Goal: Task Accomplishment & Management: Manage account settings

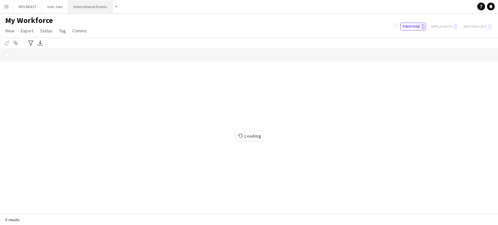
click at [87, 4] on button "International Events Close" at bounding box center [90, 6] width 44 height 13
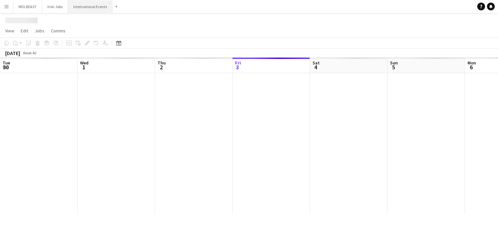
scroll to position [0, 155]
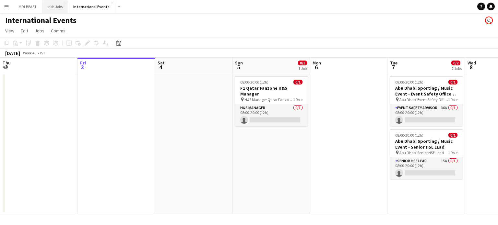
click at [50, 6] on button "Irish Jobs Close" at bounding box center [55, 6] width 26 height 13
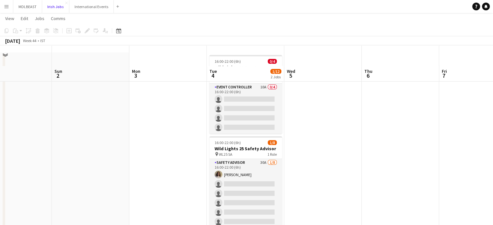
scroll to position [18, 0]
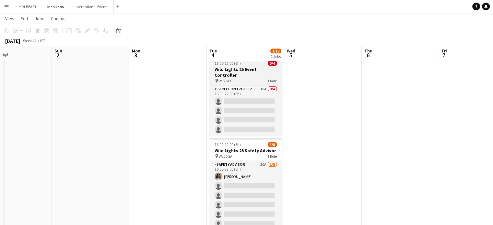
click at [245, 69] on h3 "Wild Lights 25 Event Controller" at bounding box center [245, 72] width 73 height 12
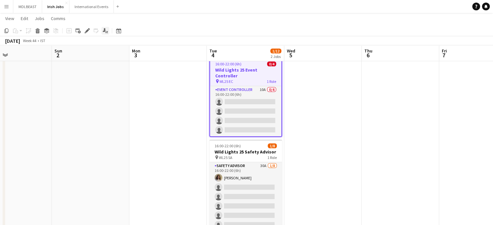
click at [103, 29] on icon "Applicants" at bounding box center [105, 30] width 5 height 5
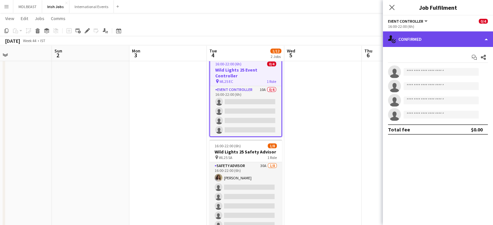
click at [445, 42] on div "single-neutral-actions-check-2 Confirmed" at bounding box center [438, 39] width 110 height 16
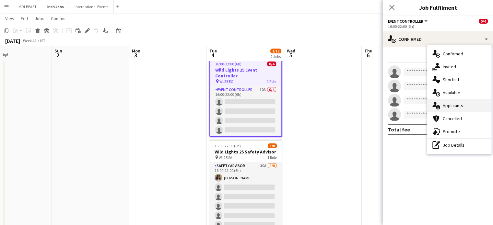
click at [455, 102] on div "single-neutral-actions-information Applicants" at bounding box center [459, 105] width 64 height 13
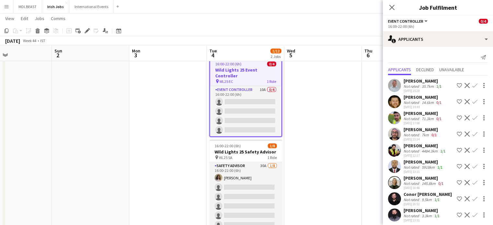
click at [472, 101] on app-icon "Confirm" at bounding box center [474, 101] width 5 height 5
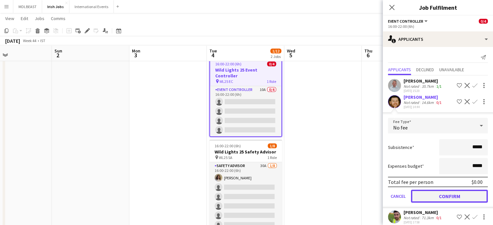
click at [444, 196] on button "Confirm" at bounding box center [449, 196] width 77 height 13
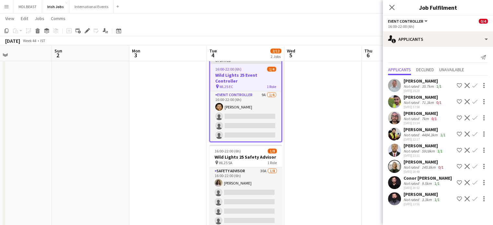
click at [478, 116] on button "Confirm" at bounding box center [475, 118] width 8 height 8
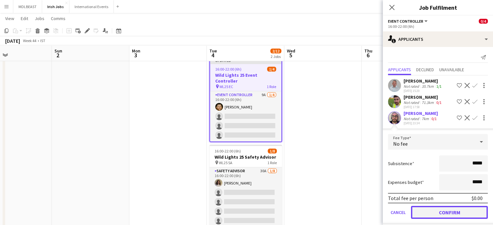
click at [447, 212] on button "Confirm" at bounding box center [449, 212] width 77 height 13
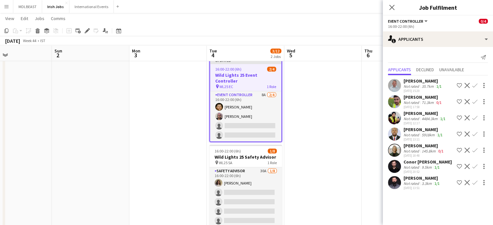
click at [476, 167] on app-icon "Confirm" at bounding box center [474, 166] width 5 height 5
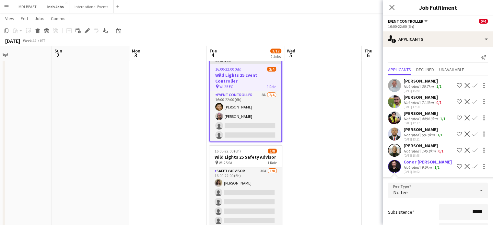
scroll to position [70, 0]
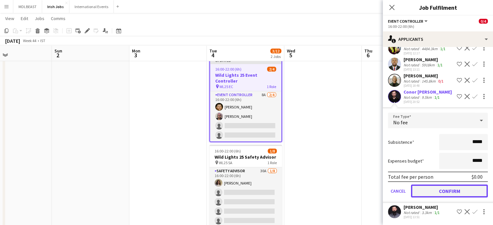
click at [447, 188] on button "Confirm" at bounding box center [449, 191] width 77 height 13
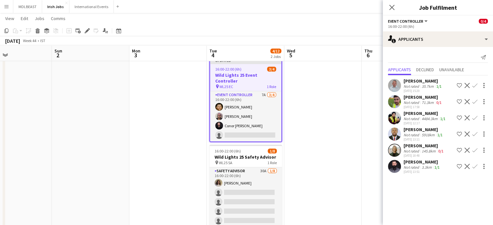
scroll to position [0, 0]
click at [447, 188] on mat-expansion-panel "users2 Applicants Send notification Applicants Declined Unavailable [PERSON_NAM…" at bounding box center [438, 136] width 110 height 178
click at [476, 167] on app-icon "Confirm" at bounding box center [474, 166] width 5 height 5
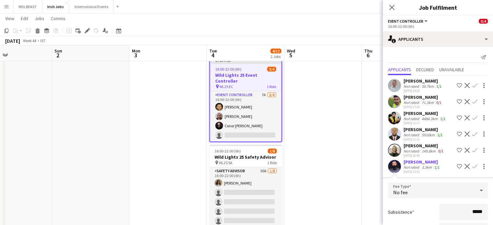
scroll to position [54, 0]
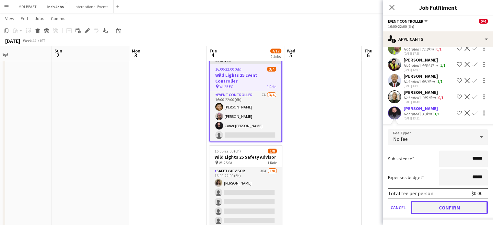
click at [447, 207] on button "Confirm" at bounding box center [449, 207] width 77 height 13
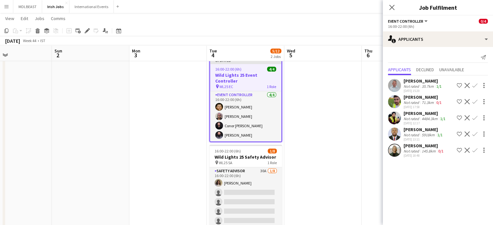
click at [476, 85] on app-icon "Confirm" at bounding box center [474, 85] width 5 height 5
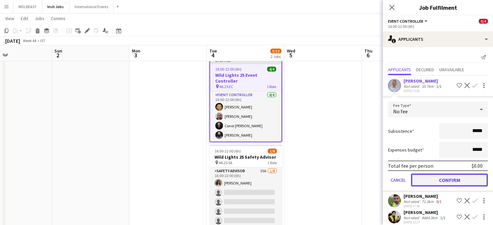
click at [452, 178] on button "Confirm" at bounding box center [449, 180] width 77 height 13
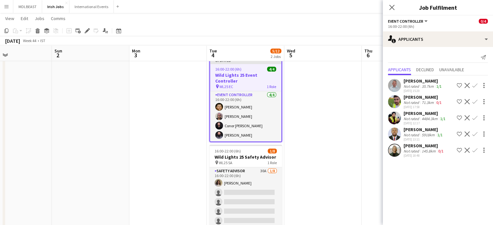
click at [267, 71] on app-job-card "Updated 16:00-22:00 (6h) 4/4 Wild Lights 25 Event Controller pin WL25 EC 1 Role…" at bounding box center [245, 99] width 73 height 85
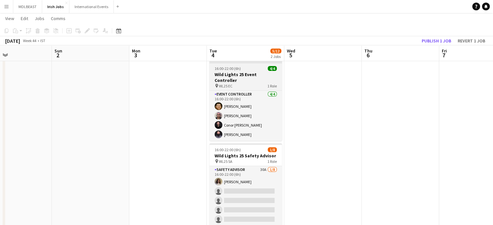
click at [239, 66] on app-job-card "Updated 16:00-22:00 (6h) 4/4 Wild Lights 25 Event Controller pin WL25 EC 1 Role…" at bounding box center [245, 99] width 73 height 84
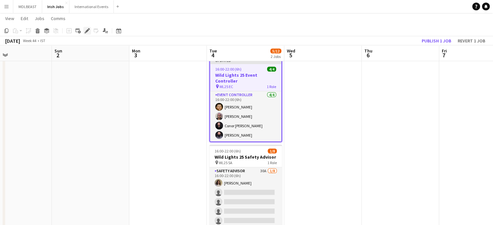
click at [85, 32] on icon at bounding box center [86, 33] width 2 height 2
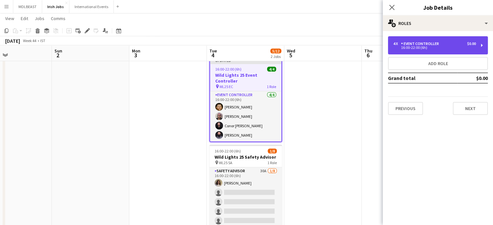
click at [444, 42] on div "4 x Event Controller $0.00" at bounding box center [434, 44] width 83 height 5
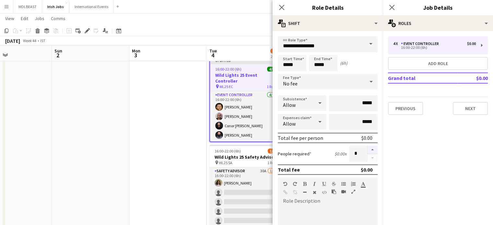
click at [368, 147] on button "button" at bounding box center [372, 150] width 10 height 8
type input "*"
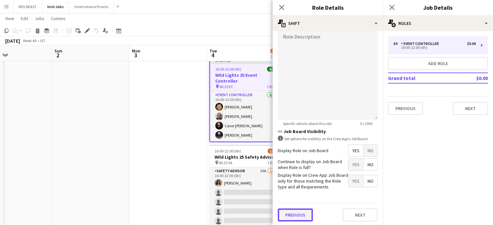
click at [289, 215] on button "Previous" at bounding box center [295, 215] width 35 height 13
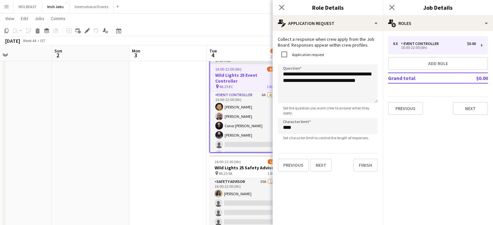
scroll to position [0, 0]
click at [360, 172] on button "Finish" at bounding box center [365, 165] width 24 height 13
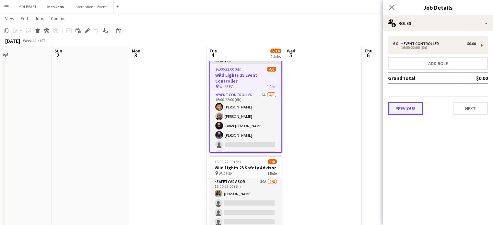
click at [415, 110] on button "Previous" at bounding box center [405, 108] width 35 height 13
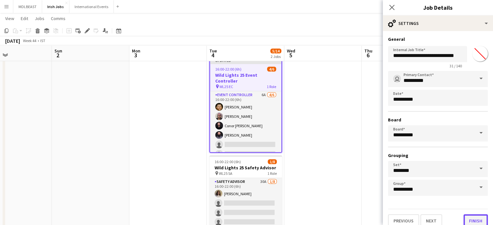
click at [466, 222] on button "Finish" at bounding box center [476, 221] width 24 height 13
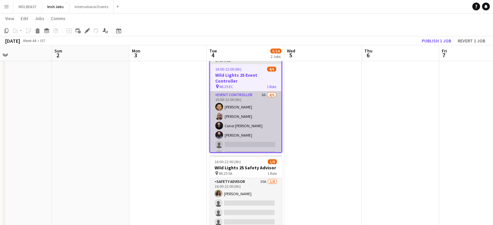
click at [251, 105] on app-card-role "Event Controller 6A [DATE] 16:00-22:00 (6h) [PERSON_NAME] [PERSON_NAME] Conor […" at bounding box center [245, 125] width 71 height 69
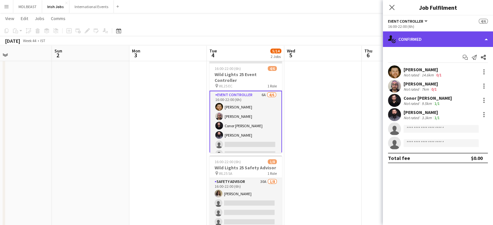
click at [442, 42] on div "single-neutral-actions-check-2 Confirmed" at bounding box center [438, 39] width 110 height 16
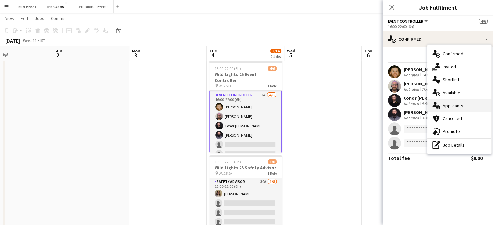
click at [452, 106] on span "Applicants" at bounding box center [453, 106] width 20 height 6
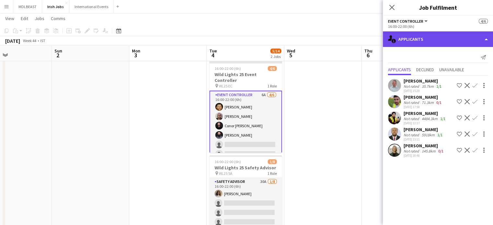
click at [436, 40] on div "single-neutral-actions-information Applicants" at bounding box center [438, 39] width 110 height 16
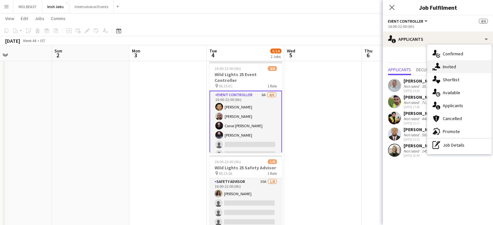
click at [449, 67] on span "Invited" at bounding box center [449, 67] width 13 height 6
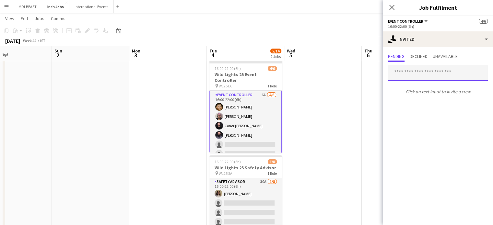
click at [405, 73] on input "text" at bounding box center [438, 73] width 100 height 16
type input "*"
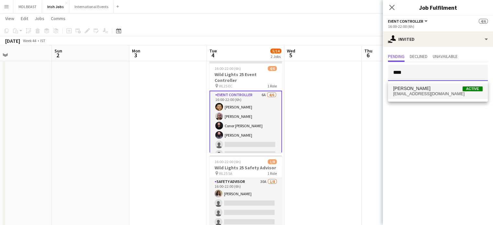
type input "****"
click at [417, 89] on span "[PERSON_NAME] Active" at bounding box center [438, 89] width 90 height 6
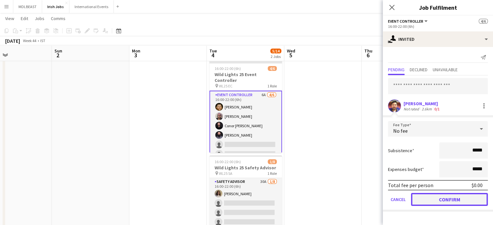
click at [451, 199] on button "Confirm" at bounding box center [449, 199] width 77 height 13
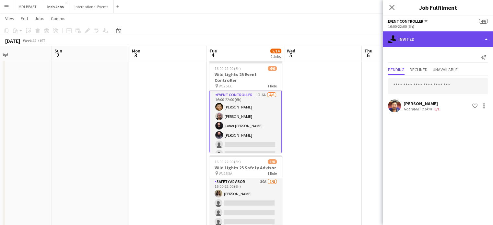
click at [417, 44] on div "single-neutral-actions-share-1 Invited" at bounding box center [438, 39] width 110 height 16
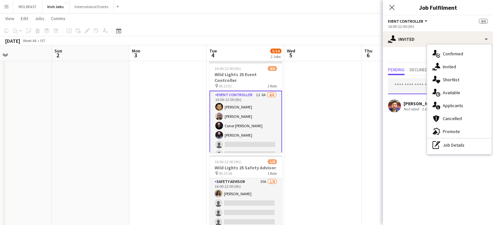
click at [410, 82] on input "text" at bounding box center [438, 86] width 100 height 16
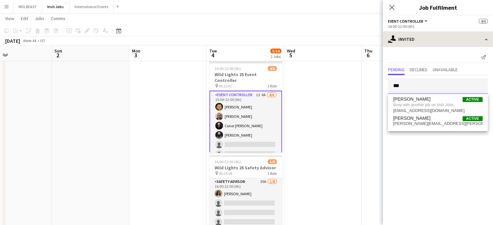
type input "***"
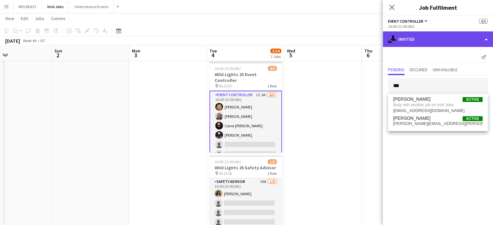
click at [437, 40] on div "single-neutral-actions-share-1 Invited" at bounding box center [438, 39] width 110 height 16
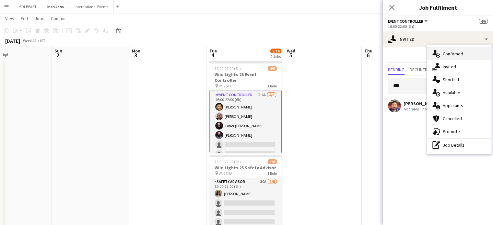
click at [448, 50] on div "single-neutral-actions-check-2 Confirmed" at bounding box center [459, 53] width 64 height 13
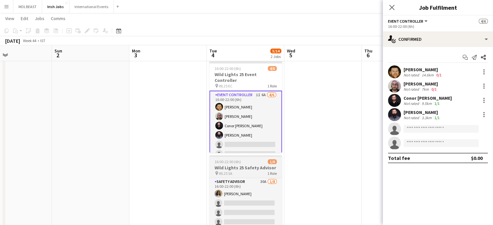
click at [241, 178] on div "Safety Advisor 30A [DATE] 16:00-22:00 (6h) [PERSON_NAME] single-neutral-actions…" at bounding box center [245, 215] width 73 height 74
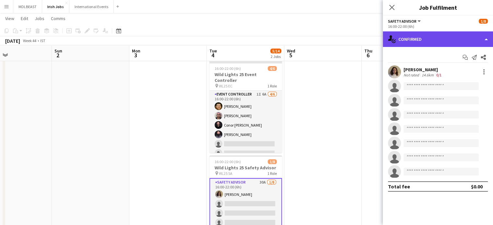
click at [448, 46] on div "single-neutral-actions-check-2 Confirmed" at bounding box center [438, 39] width 110 height 16
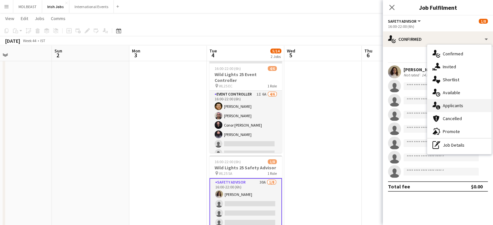
click at [450, 106] on span "Applicants" at bounding box center [453, 106] width 20 height 6
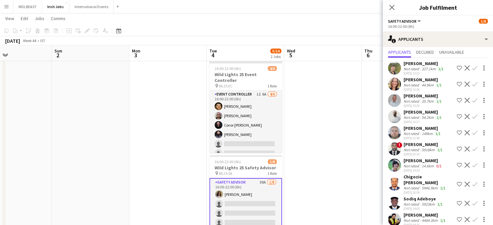
scroll to position [21, 0]
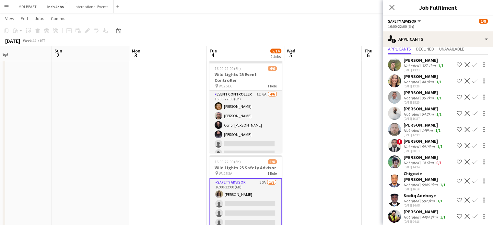
click at [472, 97] on app-icon "Confirm" at bounding box center [474, 97] width 5 height 5
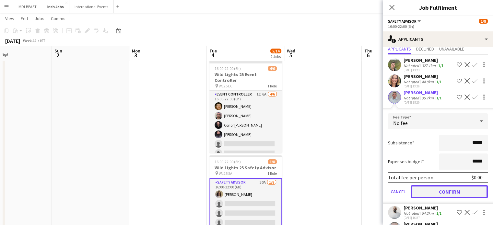
click at [453, 193] on button "Confirm" at bounding box center [449, 191] width 77 height 13
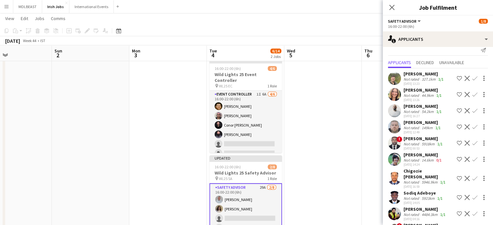
scroll to position [0, 0]
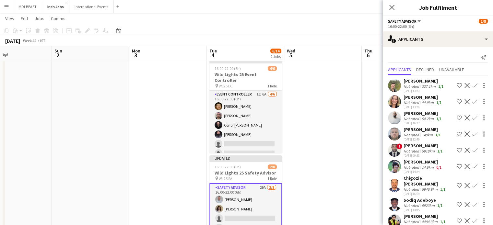
click at [472, 165] on app-icon "Confirm" at bounding box center [474, 166] width 5 height 5
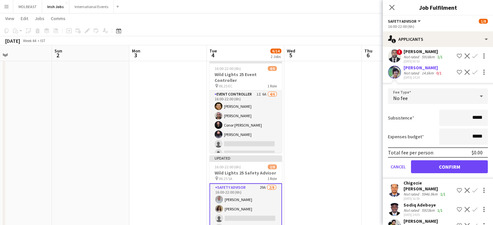
scroll to position [99, 0]
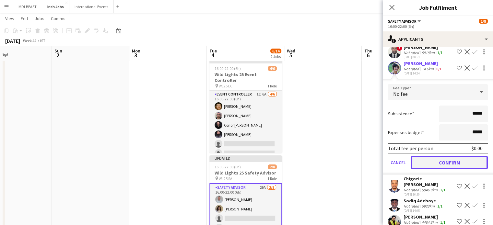
click at [447, 161] on button "Confirm" at bounding box center [449, 162] width 77 height 13
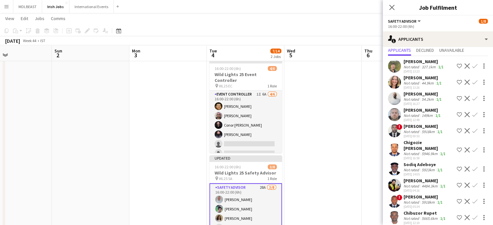
scroll to position [19, 0]
click at [472, 114] on app-icon "Confirm" at bounding box center [474, 115] width 5 height 5
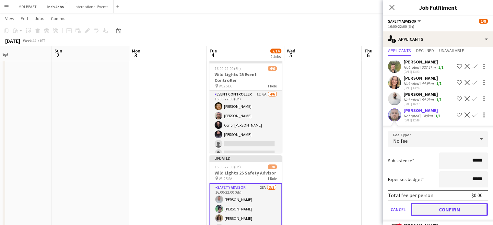
click at [445, 212] on button "Confirm" at bounding box center [449, 209] width 77 height 13
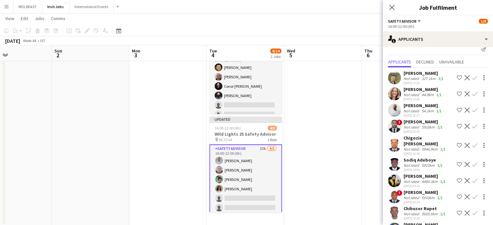
scroll to position [0, 0]
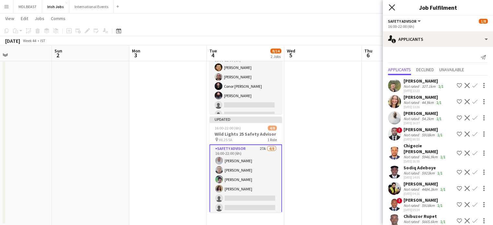
click at [391, 9] on icon at bounding box center [392, 7] width 6 height 6
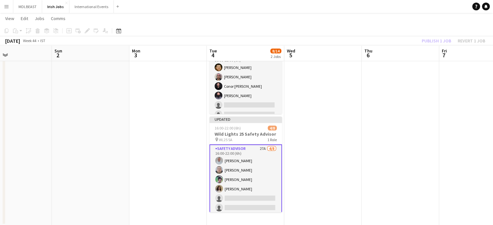
click at [341, 83] on app-date-cell at bounding box center [323, 121] width 78 height 210
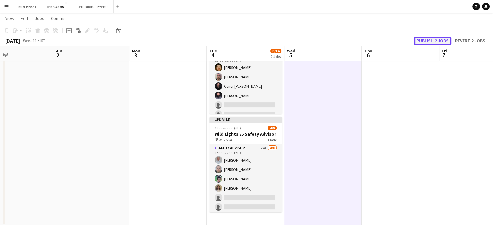
click at [426, 40] on button "Publish 2 jobs" at bounding box center [432, 41] width 37 height 8
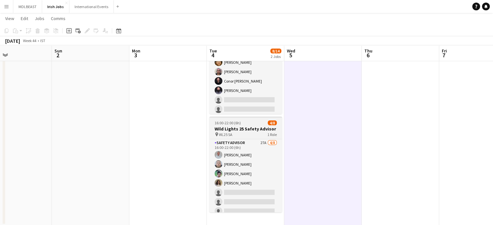
click at [246, 126] on h3 "Wild Lights 25 Safety Advisor" at bounding box center [245, 129] width 73 height 6
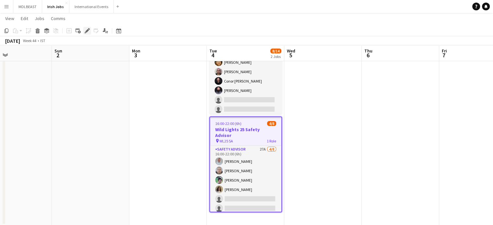
click at [88, 31] on icon "Edit" at bounding box center [87, 30] width 5 height 5
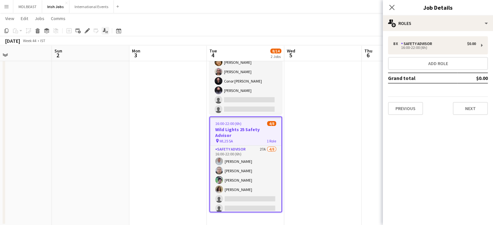
click at [107, 30] on icon "Applicants" at bounding box center [105, 30] width 5 height 5
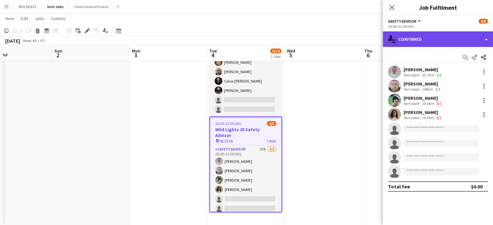
click at [436, 39] on div "single-neutral-actions-check-2 Confirmed" at bounding box center [438, 39] width 110 height 16
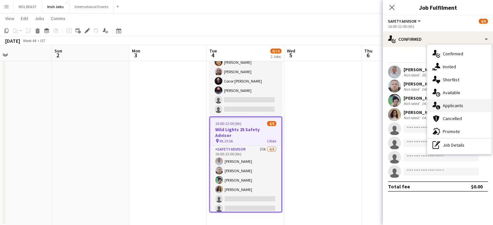
click at [455, 105] on span "Applicants" at bounding box center [453, 106] width 20 height 6
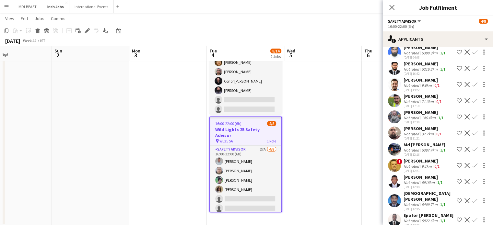
scroll to position [187, 0]
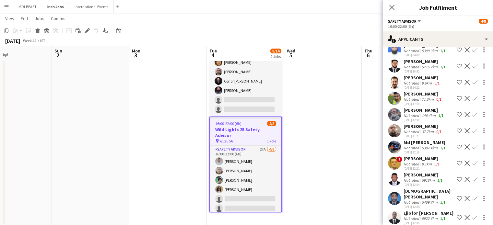
click at [472, 130] on app-icon "Confirm" at bounding box center [474, 130] width 5 height 5
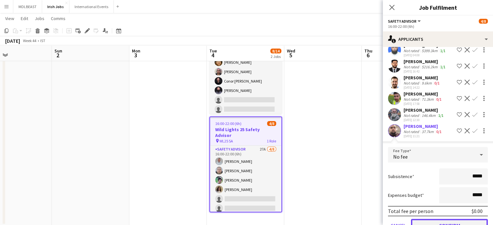
click at [445, 222] on button "Confirm" at bounding box center [449, 225] width 77 height 13
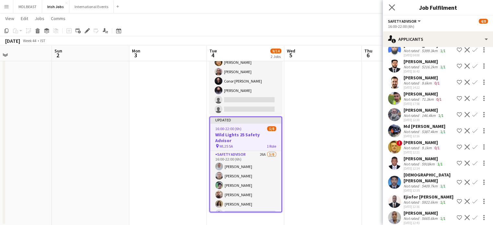
click at [395, 5] on app-icon "Close pop-in" at bounding box center [392, 7] width 9 height 9
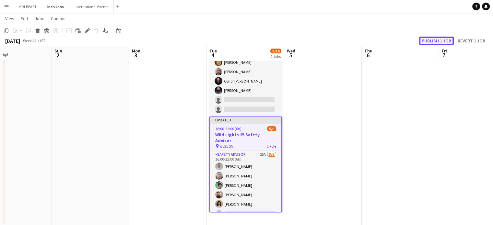
click at [429, 40] on button "Publish 1 job" at bounding box center [436, 41] width 35 height 8
